Goal: Information Seeking & Learning: Learn about a topic

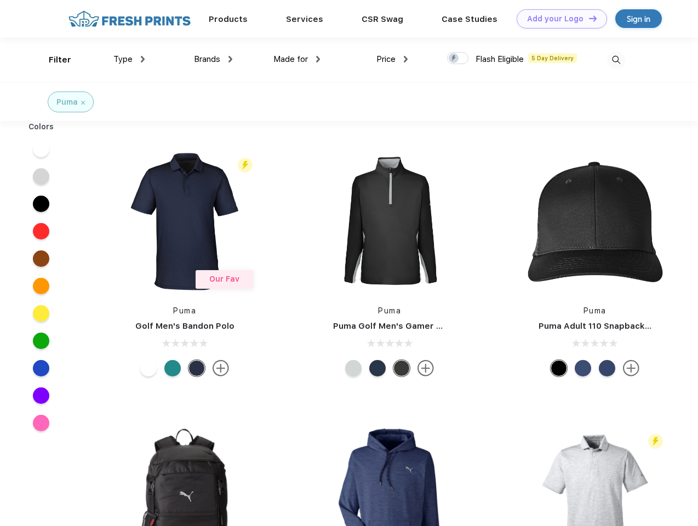
scroll to position [1, 0]
click at [558, 19] on link "Add your Logo Design Tool" at bounding box center [562, 18] width 90 height 19
click at [0, 0] on div "Design Tool" at bounding box center [0, 0] width 0 height 0
click at [588, 18] on link "Add your Logo Design Tool" at bounding box center [562, 18] width 90 height 19
click at [53, 60] on div "Filter" at bounding box center [60, 60] width 22 height 13
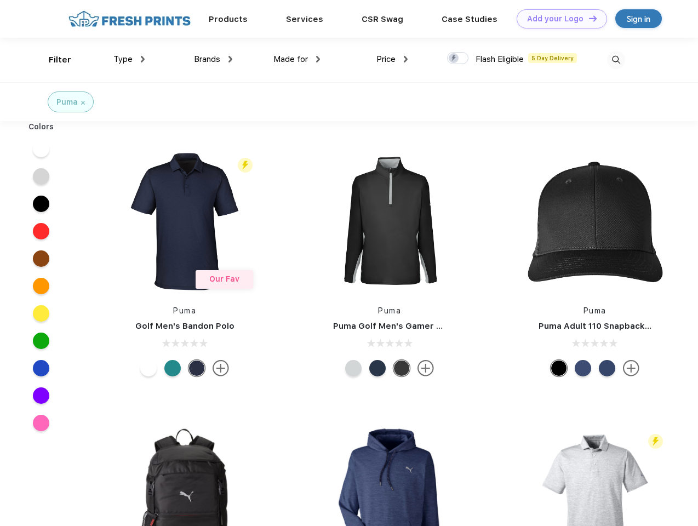
click at [129, 59] on span "Type" at bounding box center [122, 59] width 19 height 10
click at [213, 59] on span "Brands" at bounding box center [207, 59] width 26 height 10
click at [297, 59] on span "Made for" at bounding box center [291, 59] width 35 height 10
click at [393, 59] on span "Price" at bounding box center [386, 59] width 19 height 10
click at [458, 59] on div at bounding box center [457, 58] width 21 height 12
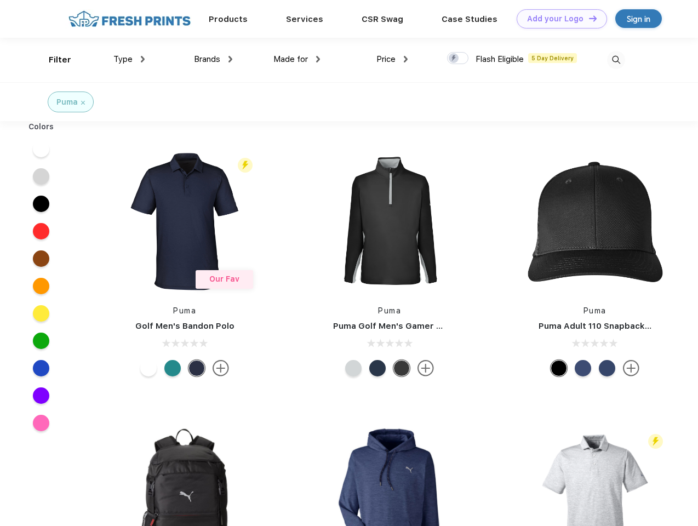
click at [454, 59] on input "checkbox" at bounding box center [450, 55] width 7 height 7
click at [616, 60] on img at bounding box center [616, 60] width 18 height 18
